Goal: Task Accomplishment & Management: Use online tool/utility

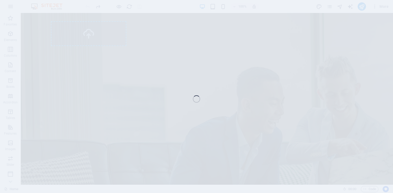
select select "px"
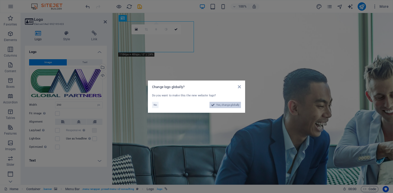
click at [226, 106] on span "Yes, change globally" at bounding box center [227, 105] width 23 height 6
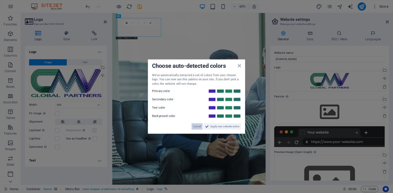
click at [196, 126] on span "Cancel" at bounding box center [197, 126] width 8 height 6
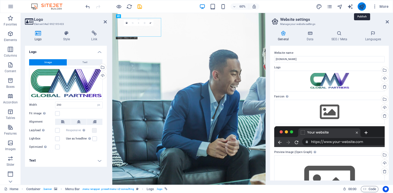
click at [360, 6] on icon "publish" at bounding box center [362, 7] width 6 height 6
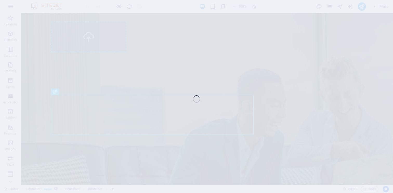
select select "px"
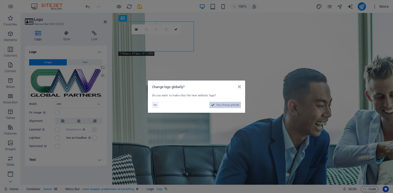
click at [226, 104] on span "Yes, change globally" at bounding box center [227, 105] width 23 height 6
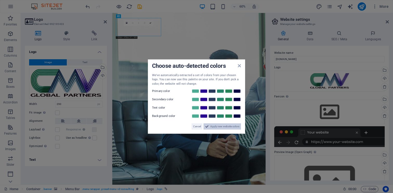
click at [216, 127] on span "Apply new website colors" at bounding box center [224, 126] width 29 height 6
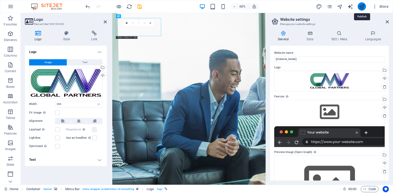
click at [362, 4] on icon "publish" at bounding box center [362, 7] width 6 height 6
